Goal: Navigation & Orientation: Find specific page/section

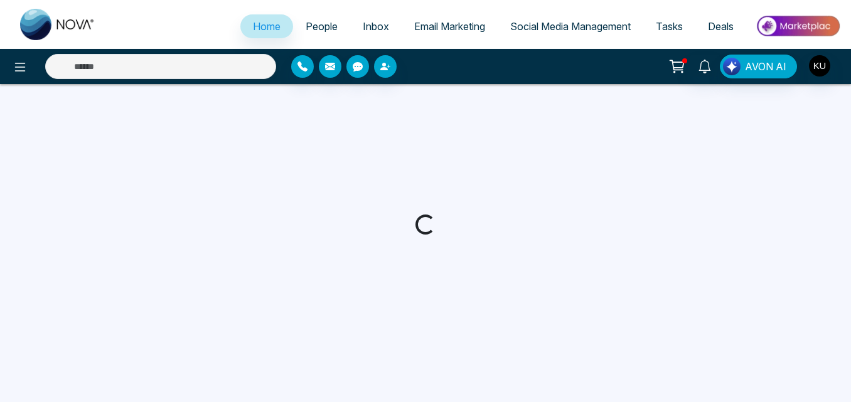
select select "*"
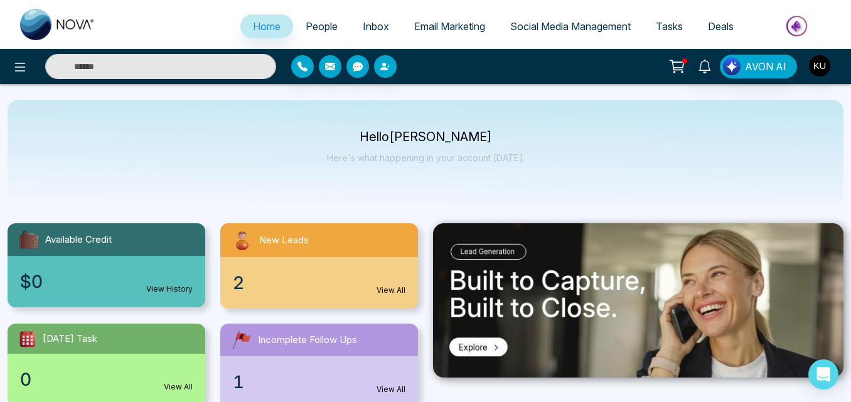
click at [353, 242] on div "New Leads" at bounding box center [319, 240] width 198 height 34
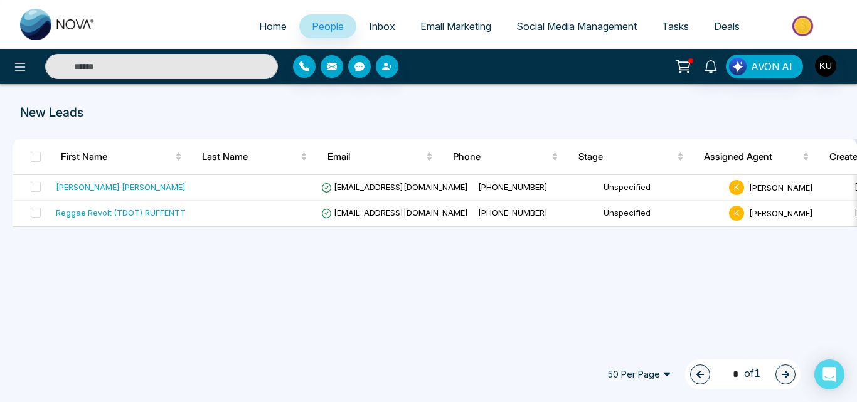
click at [316, 26] on span "People" at bounding box center [328, 26] width 32 height 13
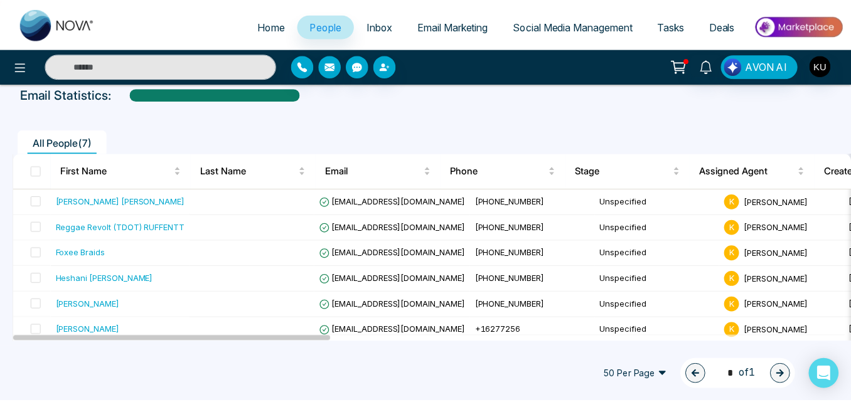
scroll to position [99, 0]
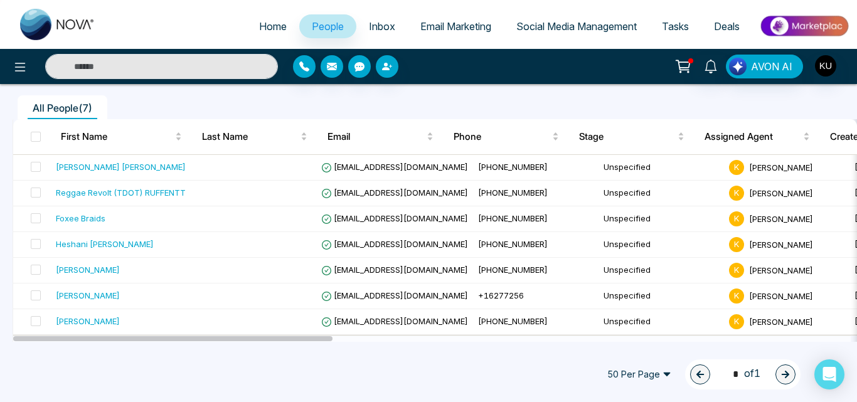
click at [259, 25] on span "Home" at bounding box center [273, 26] width 28 height 13
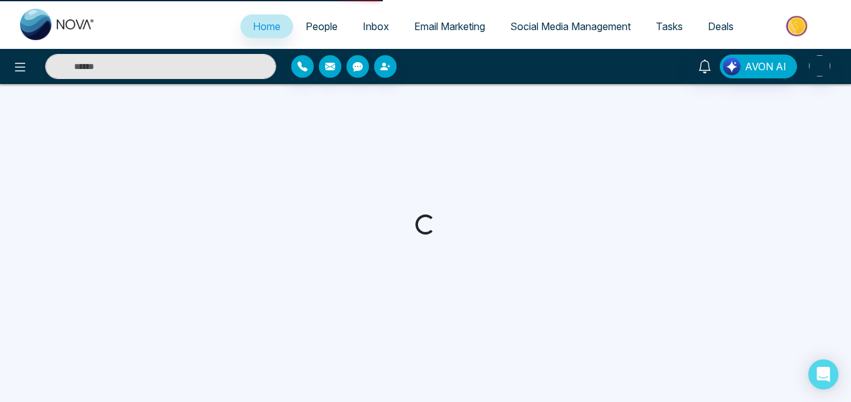
select select "*"
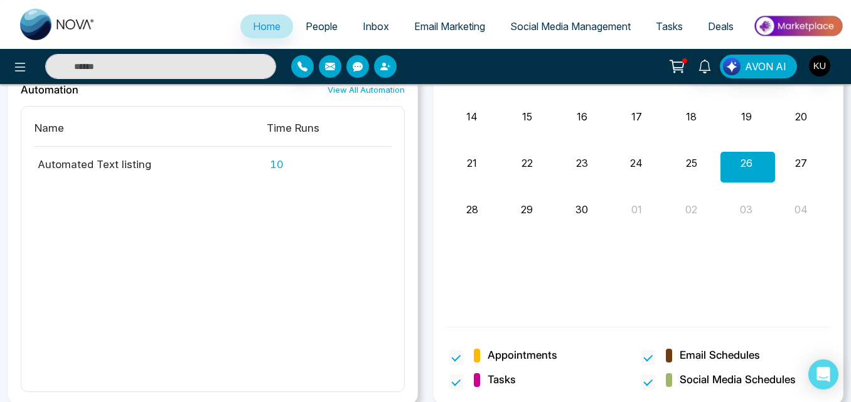
scroll to position [1107, 0]
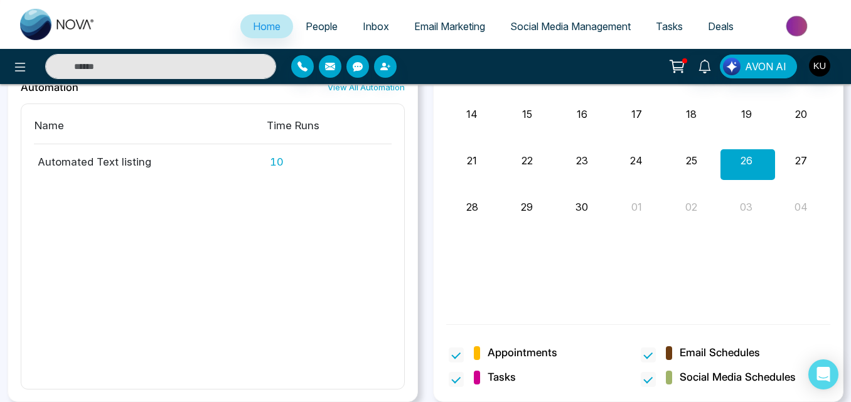
click at [255, 29] on span "Home" at bounding box center [267, 26] width 28 height 13
